Goal: Information Seeking & Learning: Learn about a topic

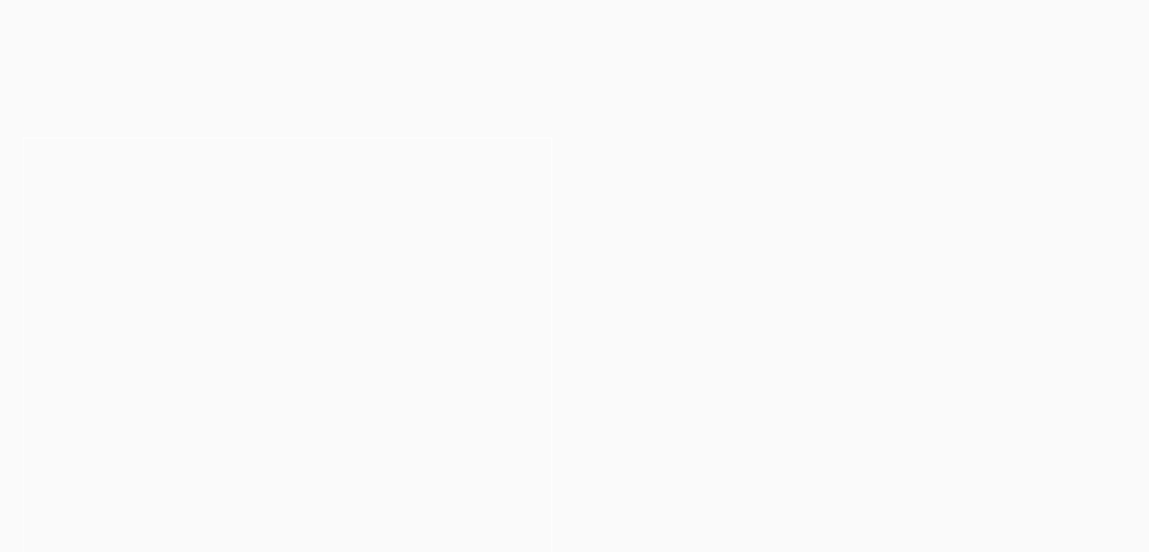
click at [1149, 17] on html "Leo Cussen Centre for Law Search here Practical Legal Training Our Practical Le…" at bounding box center [574, 276] width 1149 height 552
